Goal: Find contact information: Find contact information

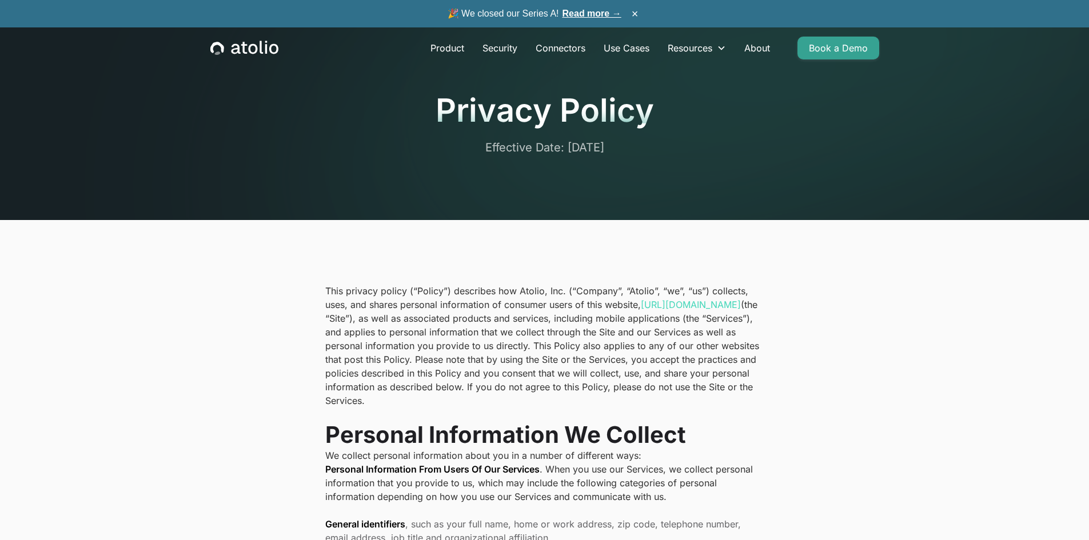
click at [473, 301] on p "This privacy policy (“Policy”) describes how Atolio, Inc. (“Company”, “Atolio”,…" at bounding box center [544, 345] width 439 height 123
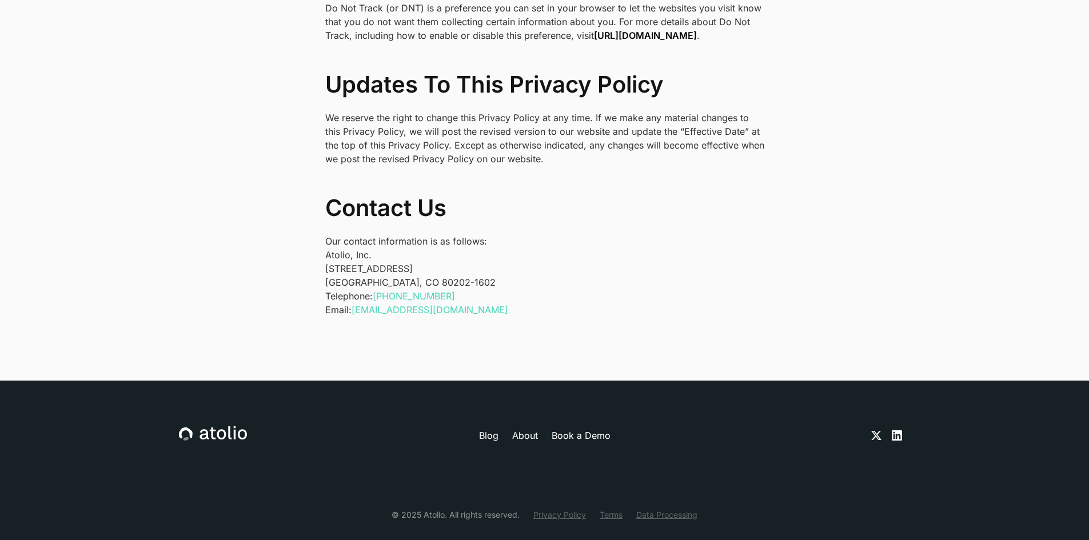
scroll to position [3763, 0]
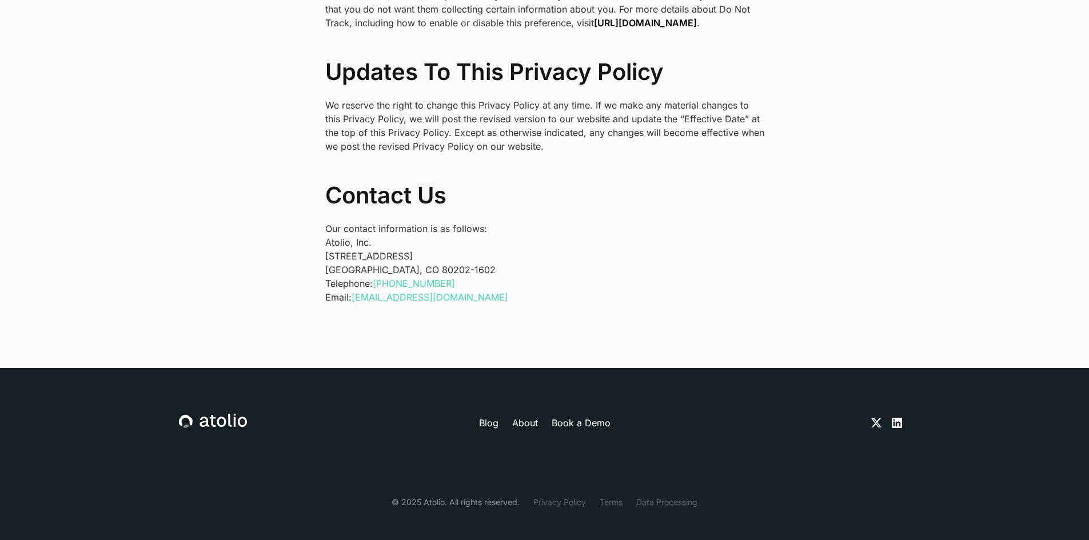
drag, startPoint x: 460, startPoint y: 275, endPoint x: 389, endPoint y: 275, distance: 70.3
click at [389, 277] on p "Telephone: [PHONE_NUMBER] Email: [EMAIL_ADDRESS][DOMAIN_NAME]" at bounding box center [544, 290] width 439 height 27
copy link "[PHONE_NUMBER]"
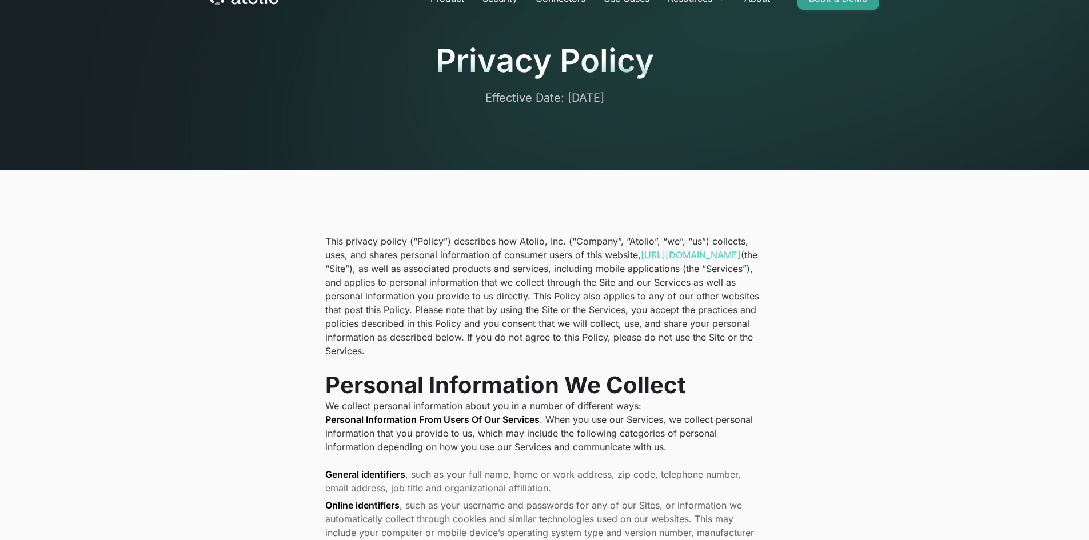
scroll to position [0, 0]
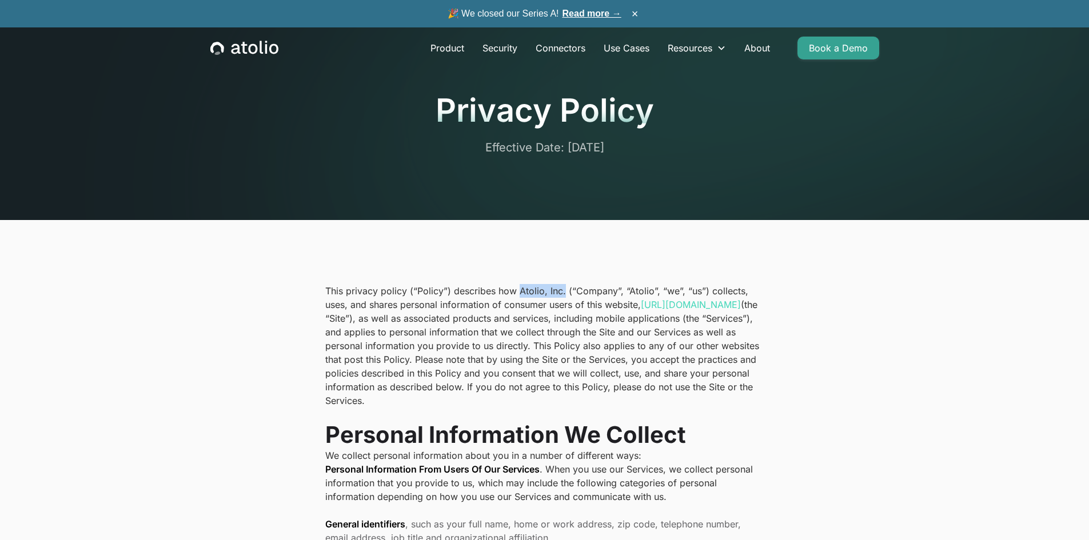
drag, startPoint x: 517, startPoint y: 292, endPoint x: 563, endPoint y: 296, distance: 46.5
click at [563, 296] on p "This privacy policy (“Policy”) describes how Atolio, Inc. (“Company”, “Atolio”,…" at bounding box center [544, 345] width 439 height 123
copy p "Atolio, Inc."
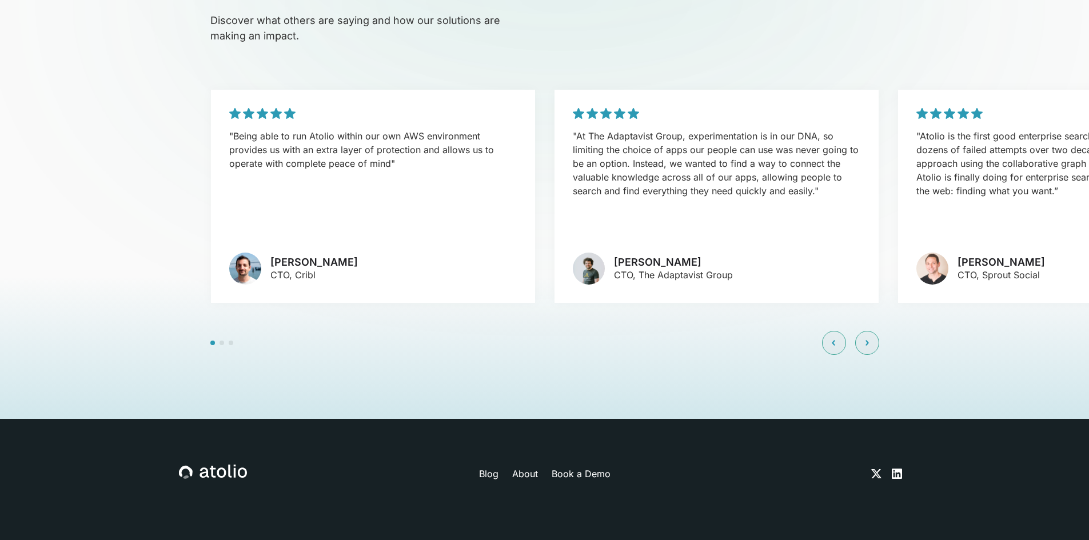
scroll to position [2759, 0]
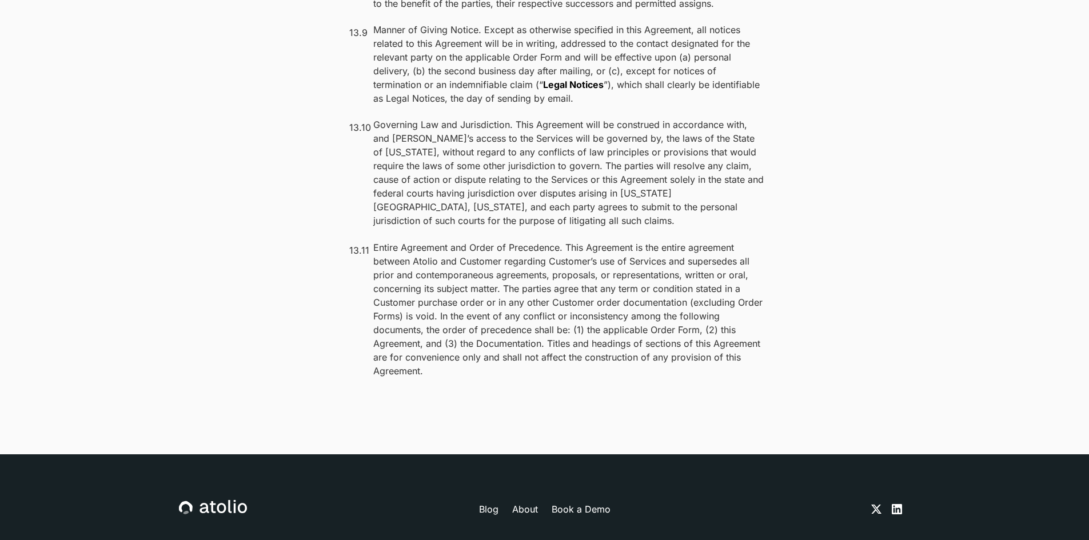
scroll to position [9029, 0]
